Goal: Task Accomplishment & Management: Use online tool/utility

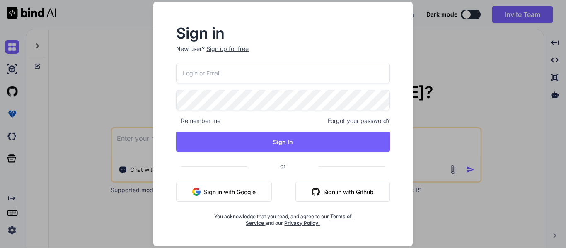
type textarea "x"
click at [330, 195] on button "Sign in with Github" at bounding box center [342, 192] width 94 height 20
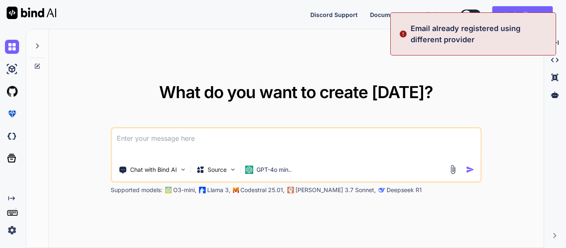
click at [513, 82] on div "What do you want to create [DATE]? Chat with Bind AI Source GPT-4o min.. Suppor…" at bounding box center [296, 138] width 495 height 219
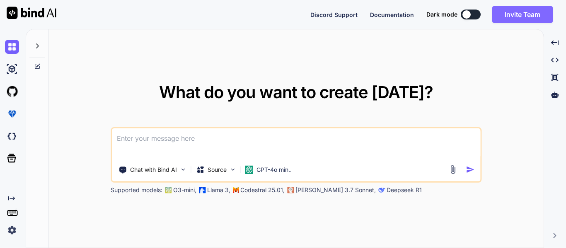
click at [504, 16] on button "Invite Team" at bounding box center [522, 14] width 60 height 17
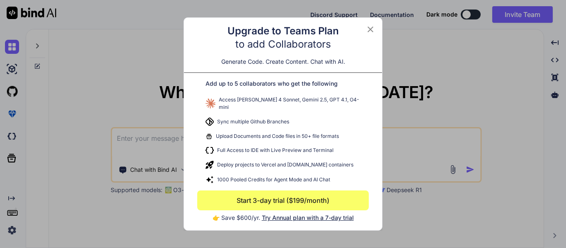
click at [370, 28] on icon at bounding box center [370, 29] width 10 height 10
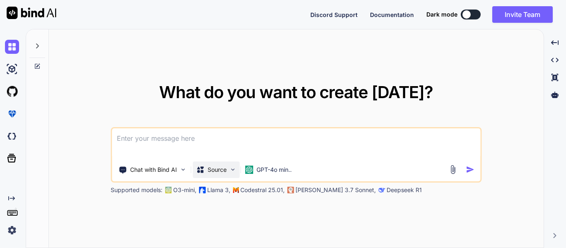
click at [220, 174] on p "Source" at bounding box center [217, 170] width 19 height 8
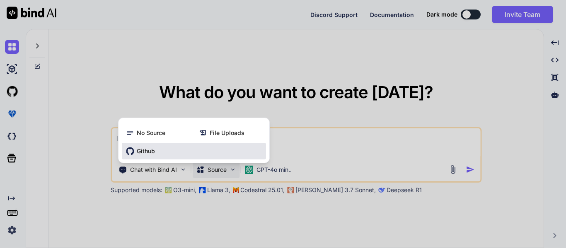
click at [153, 153] on span "Github" at bounding box center [146, 151] width 18 height 8
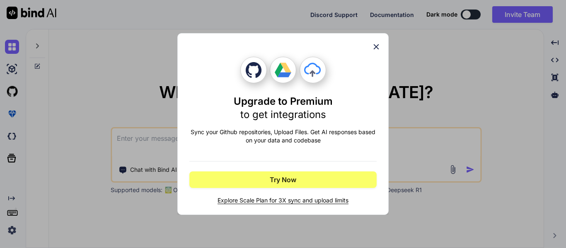
click at [380, 41] on div "Upgrade to Premium to get integrations Sync your Github repositories, Upload Fi…" at bounding box center [282, 124] width 211 height 182
